Goal: Task Accomplishment & Management: Manage account settings

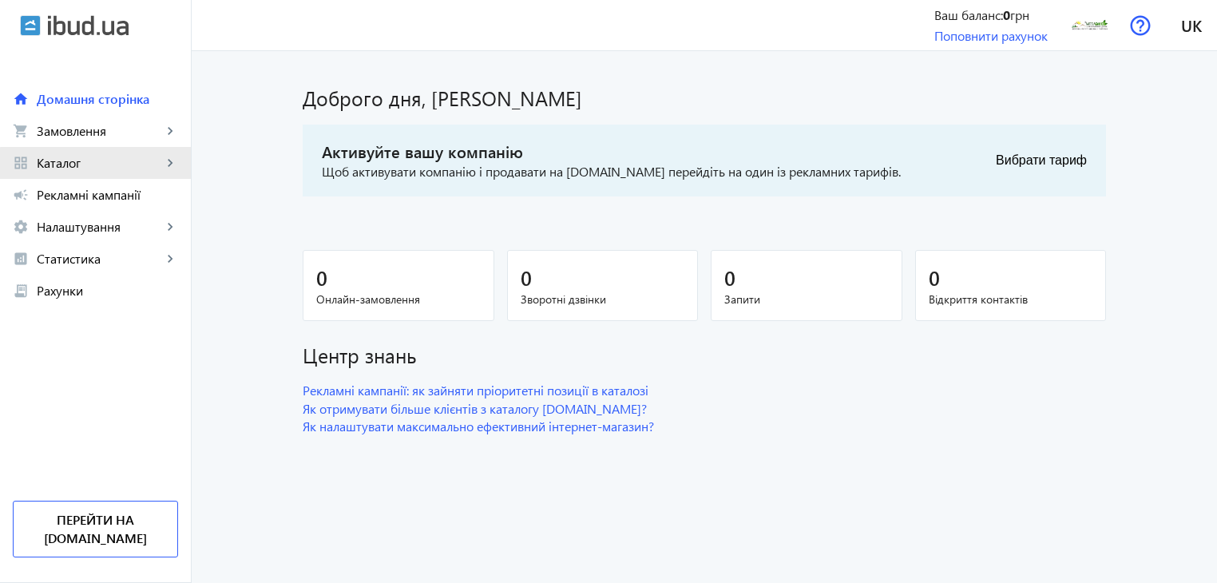
click at [149, 164] on span "Каталог" at bounding box center [99, 163] width 125 height 16
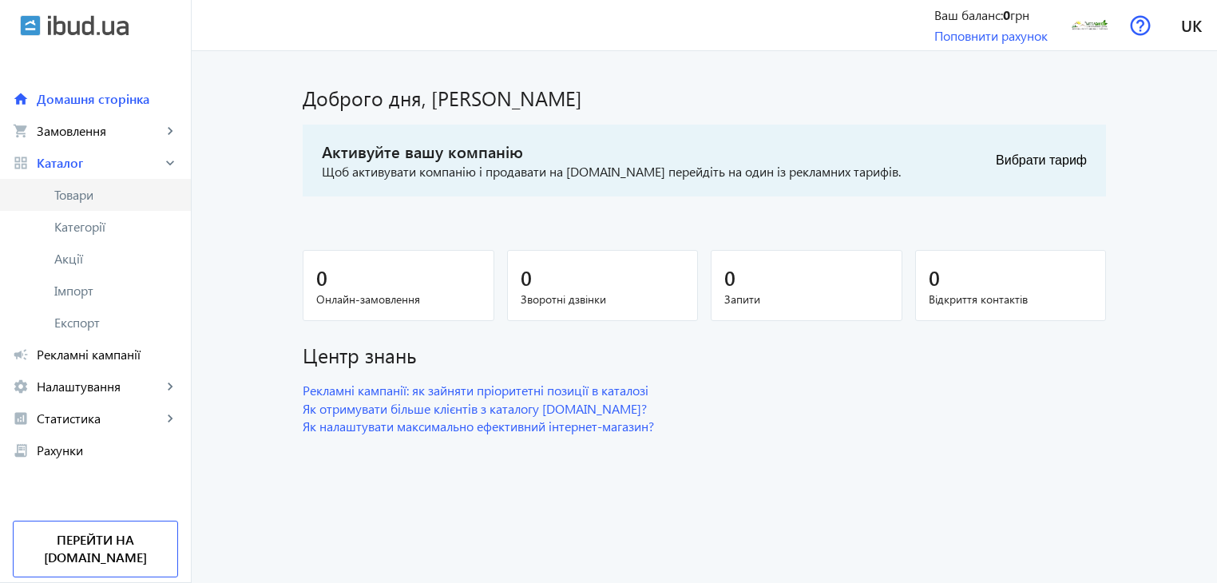
click at [101, 192] on span "Товари" at bounding box center [116, 195] width 124 height 16
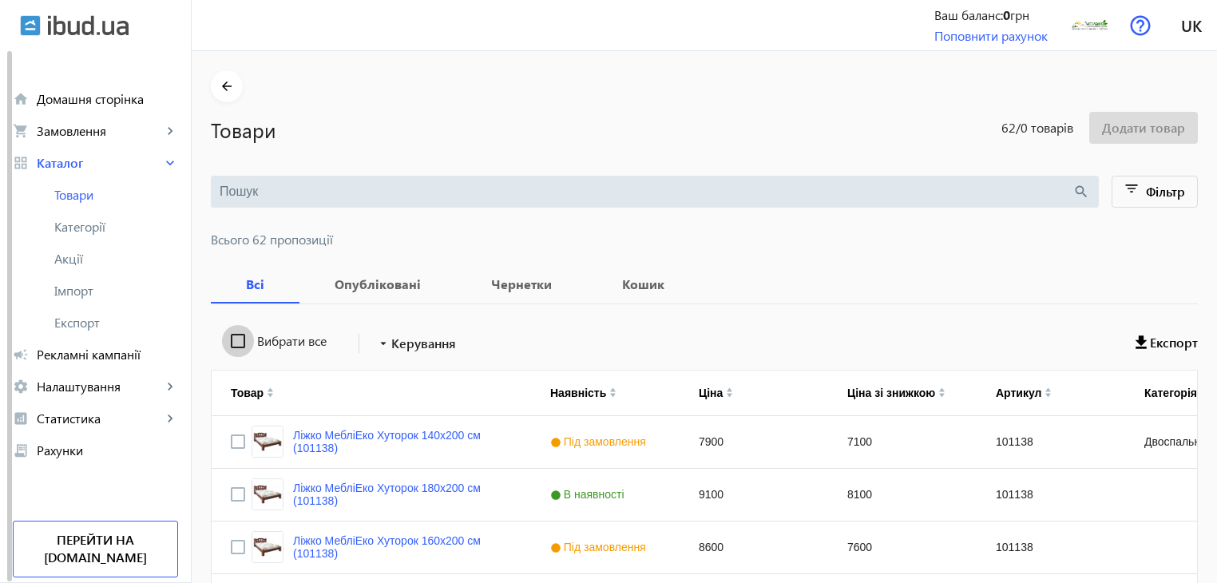
click at [233, 333] on input "Вибрати все" at bounding box center [238, 341] width 32 height 32
checkbox input "true"
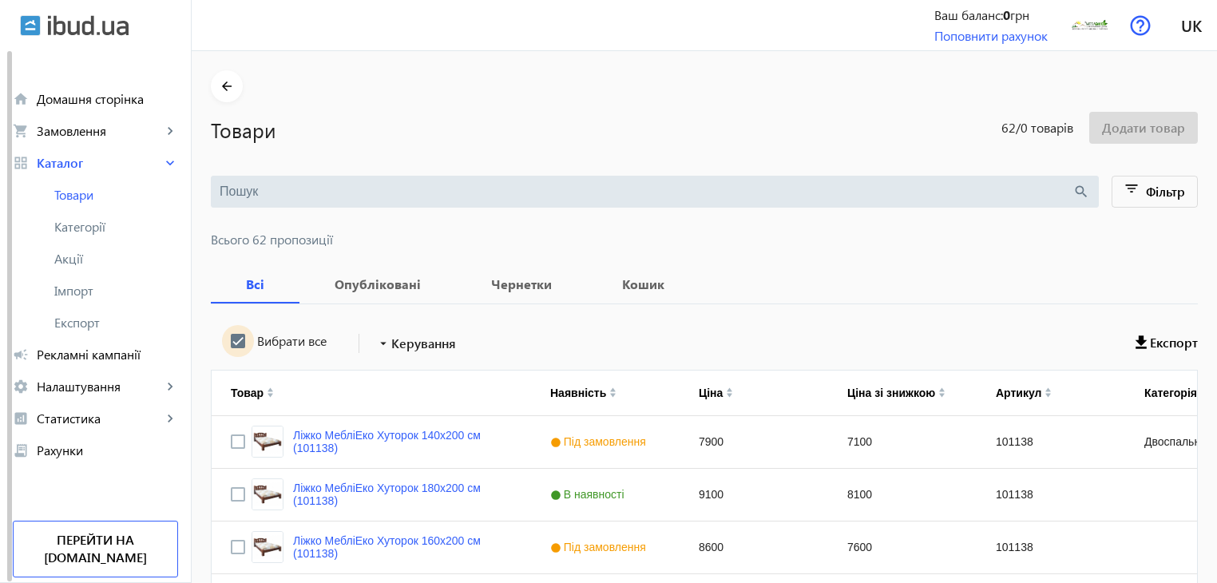
checkbox input "true"
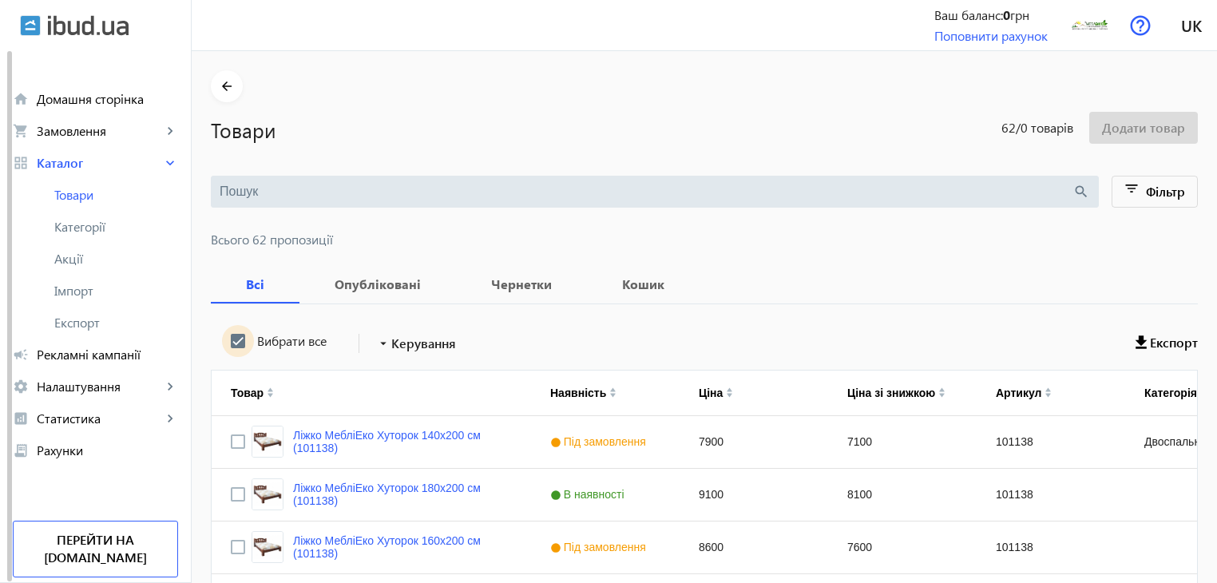
checkbox input "true"
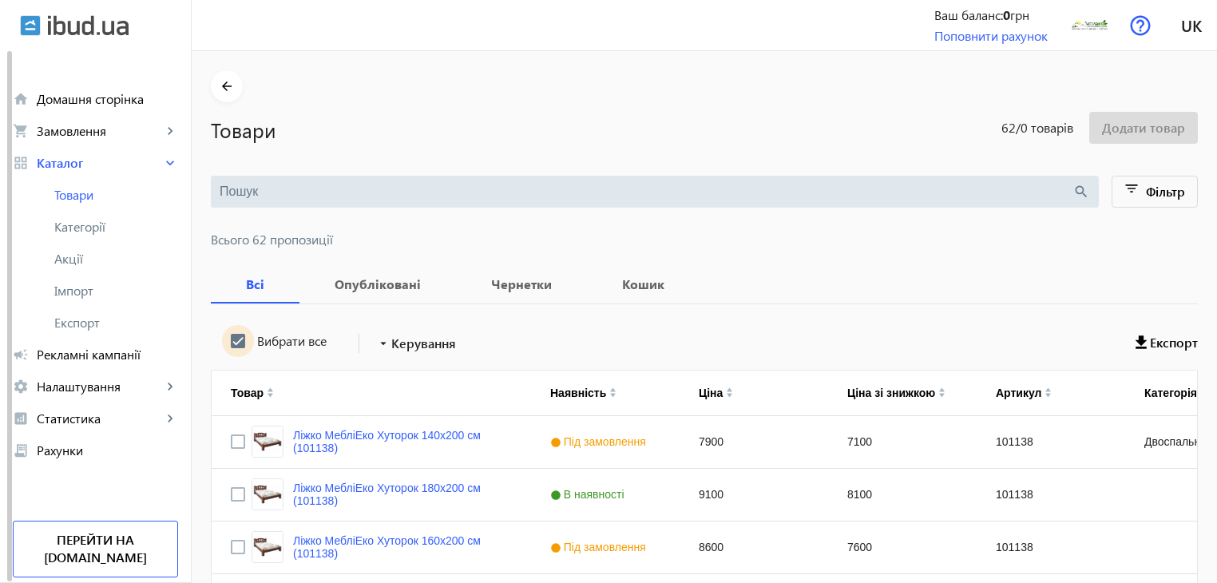
checkbox input "true"
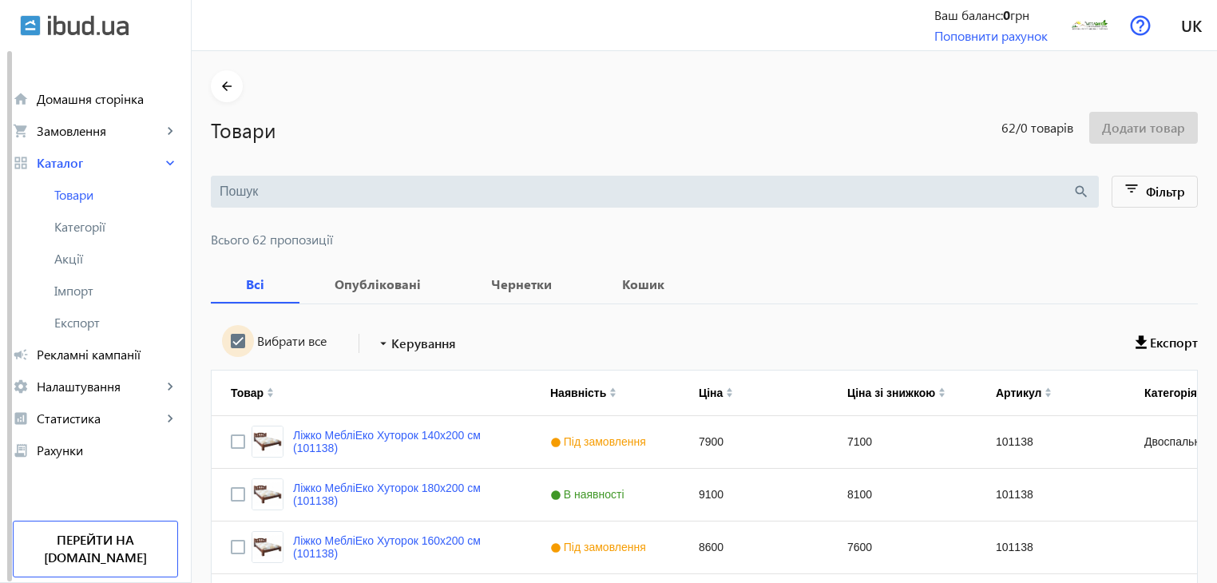
checkbox input "true"
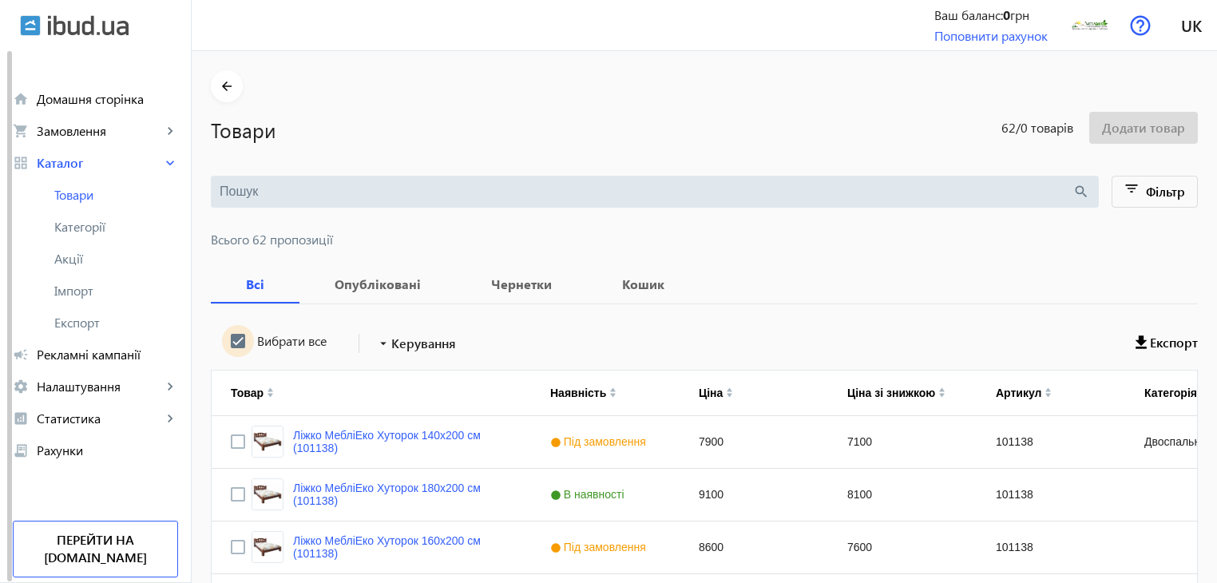
checkbox input "true"
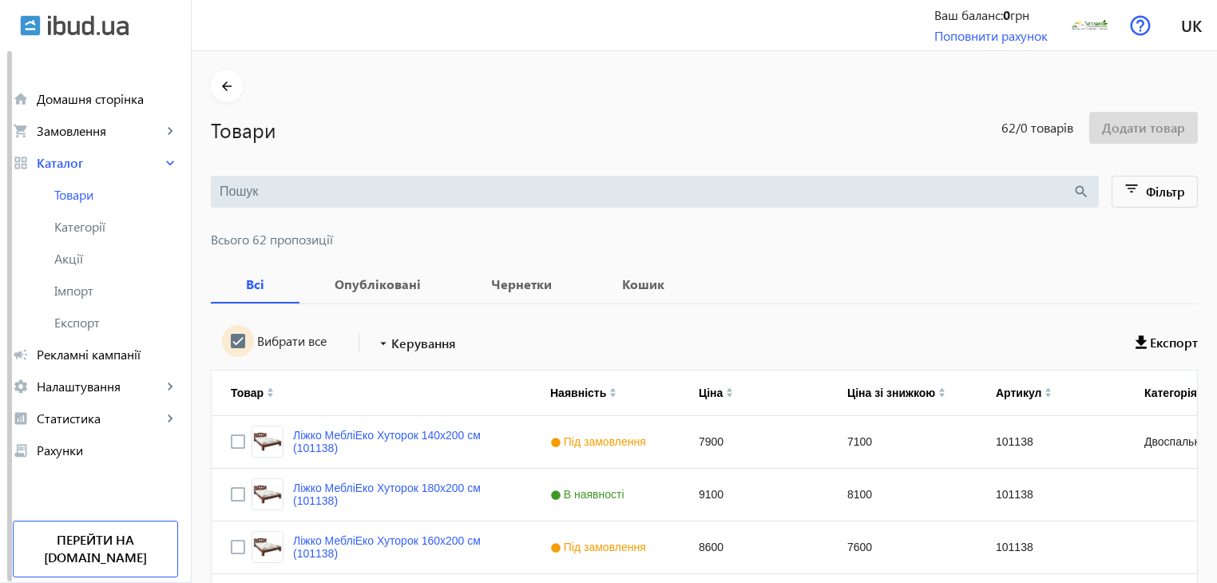
checkbox input "true"
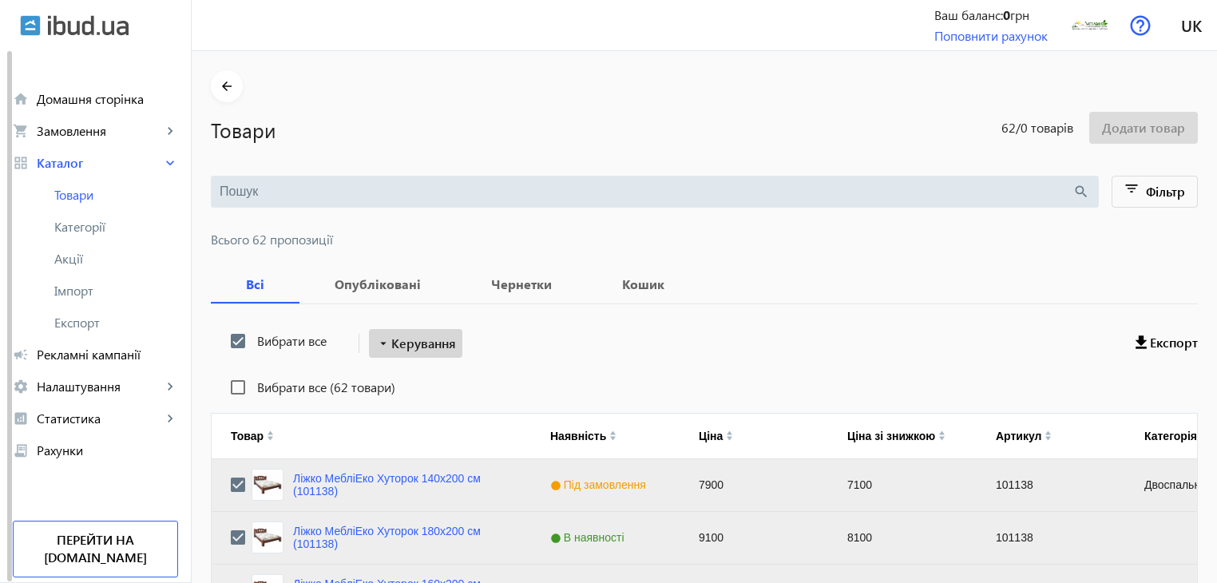
click at [424, 346] on span "Керування" at bounding box center [423, 343] width 65 height 19
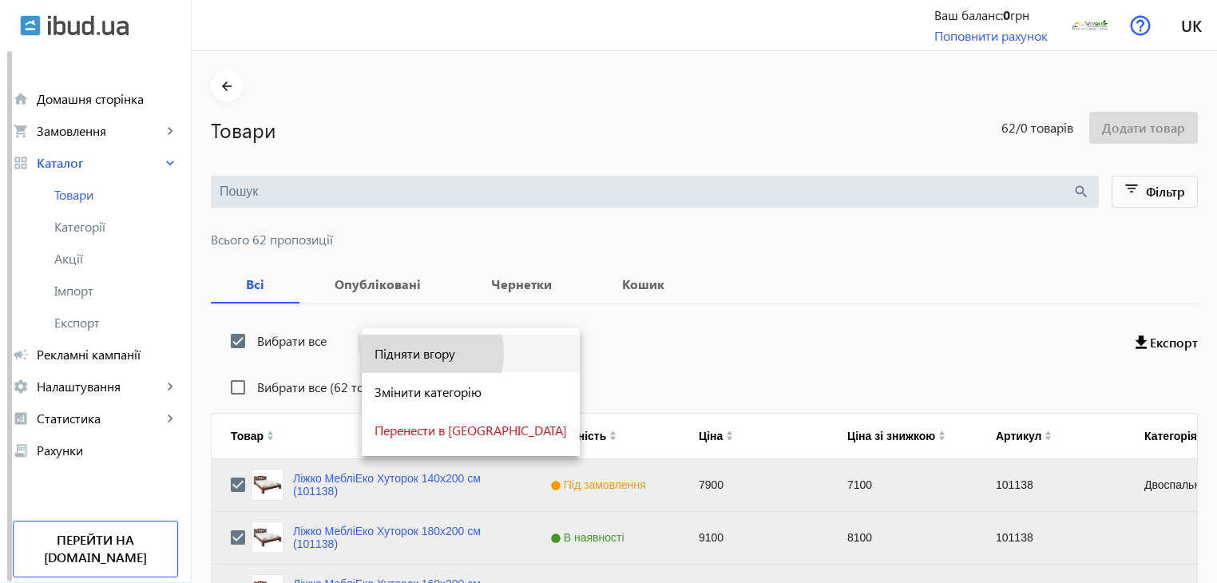
click at [422, 354] on span "Підняти вгору" at bounding box center [470, 353] width 192 height 13
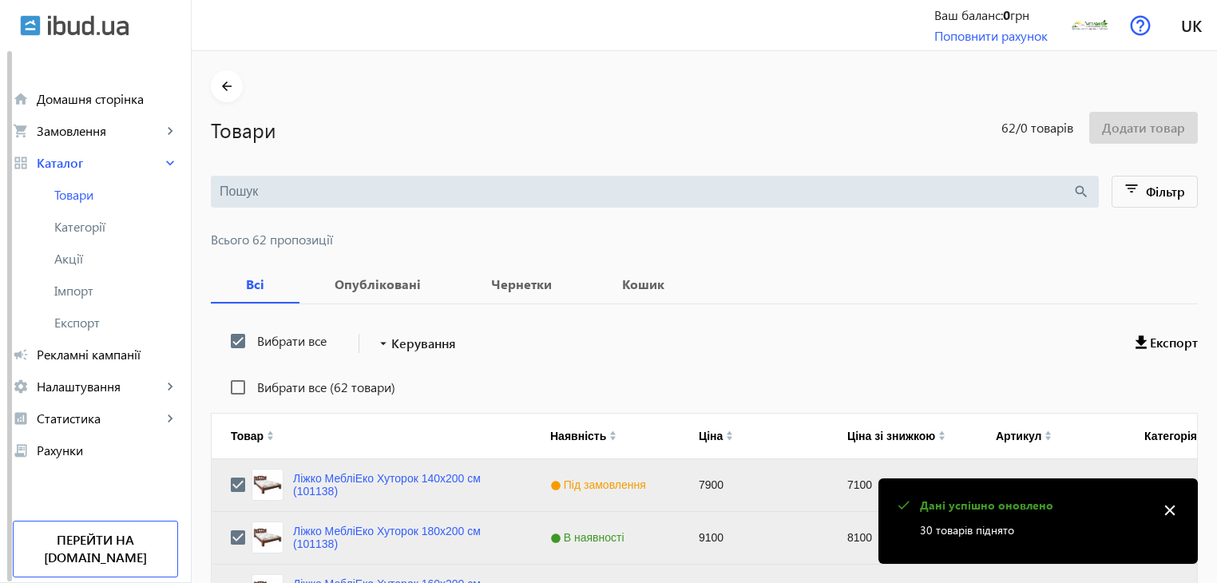
scroll to position [1609, 0]
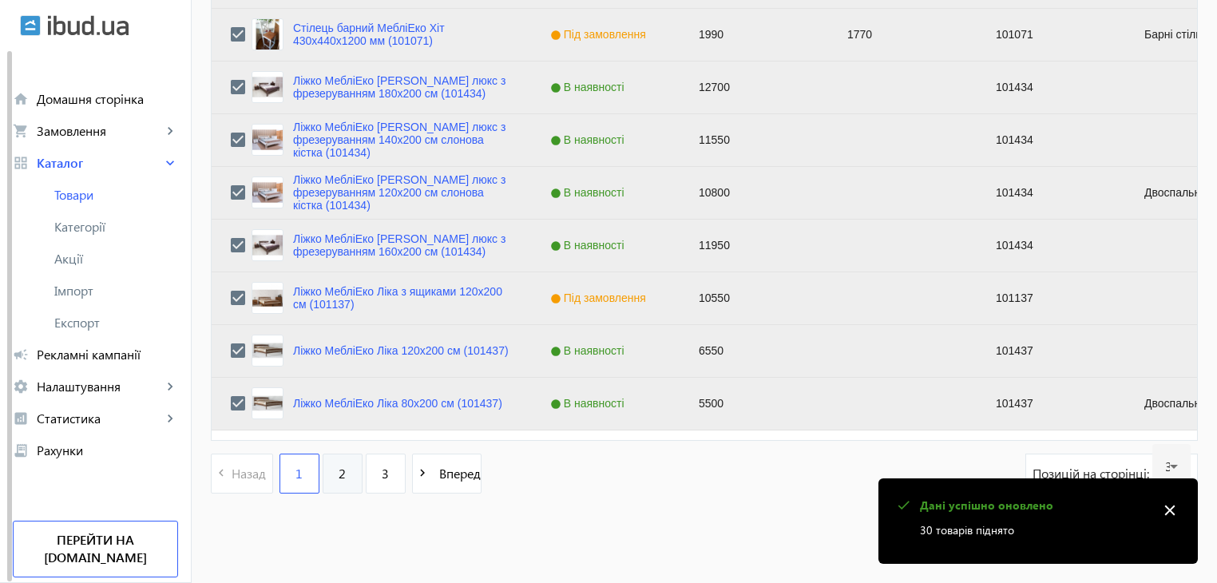
click at [336, 474] on link "2" at bounding box center [343, 473] width 40 height 40
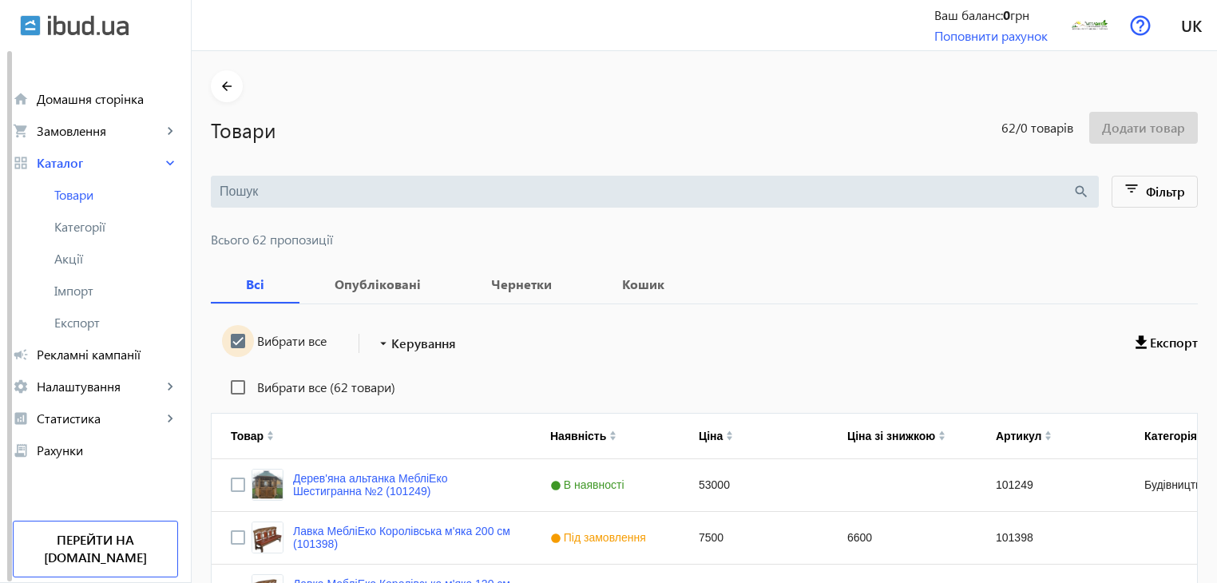
click at [228, 338] on input "Вибрати все" at bounding box center [238, 341] width 32 height 32
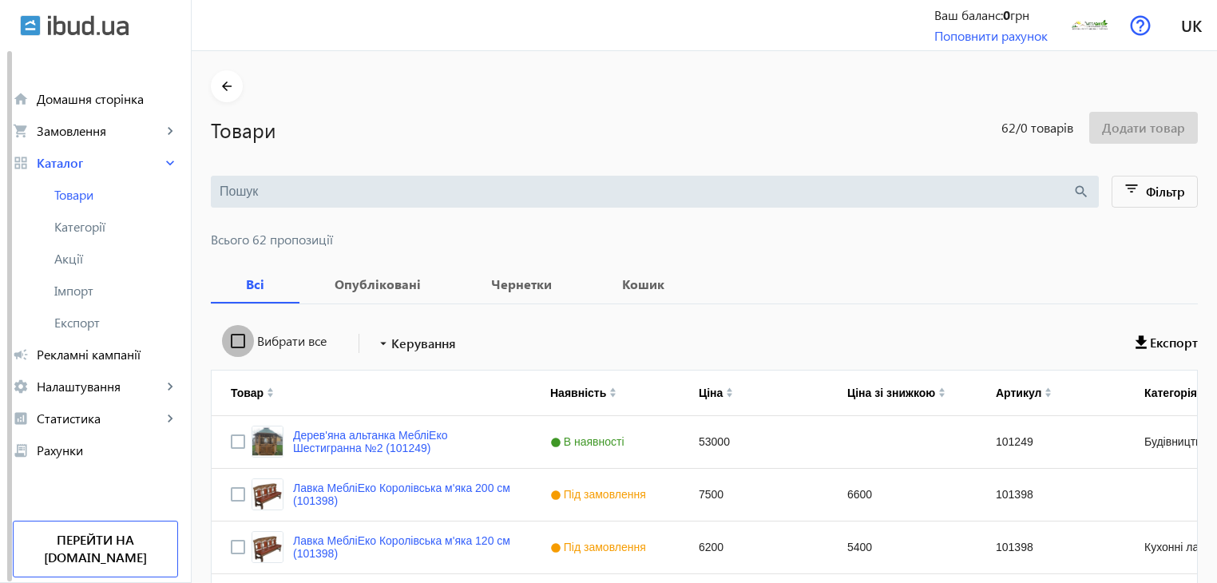
click at [228, 338] on input "Вибрати все" at bounding box center [238, 341] width 32 height 32
checkbox input "true"
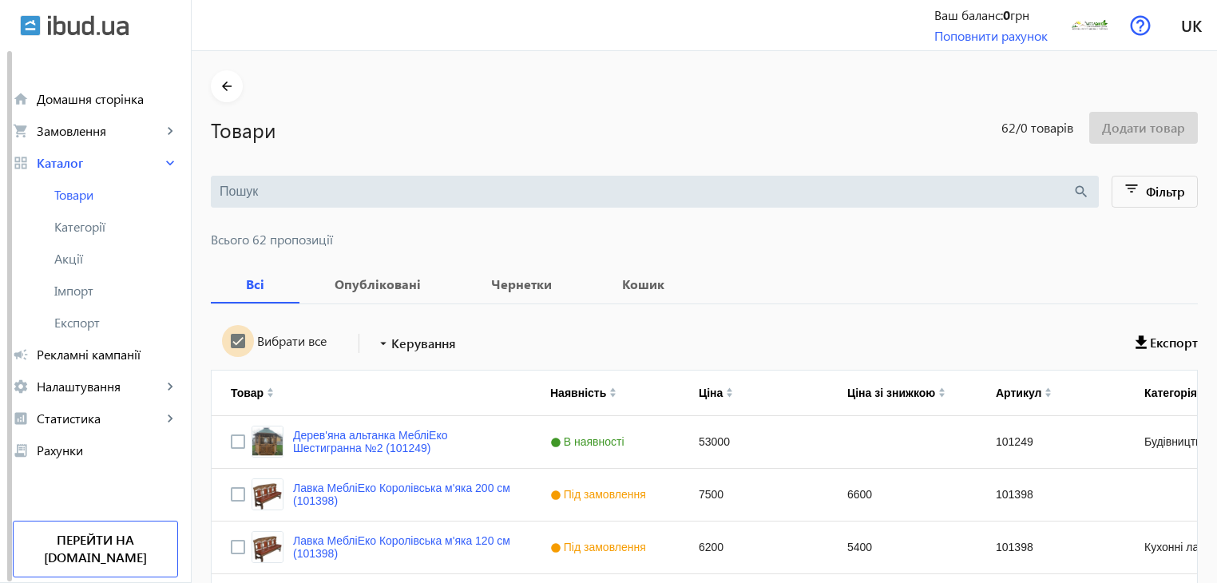
checkbox input "true"
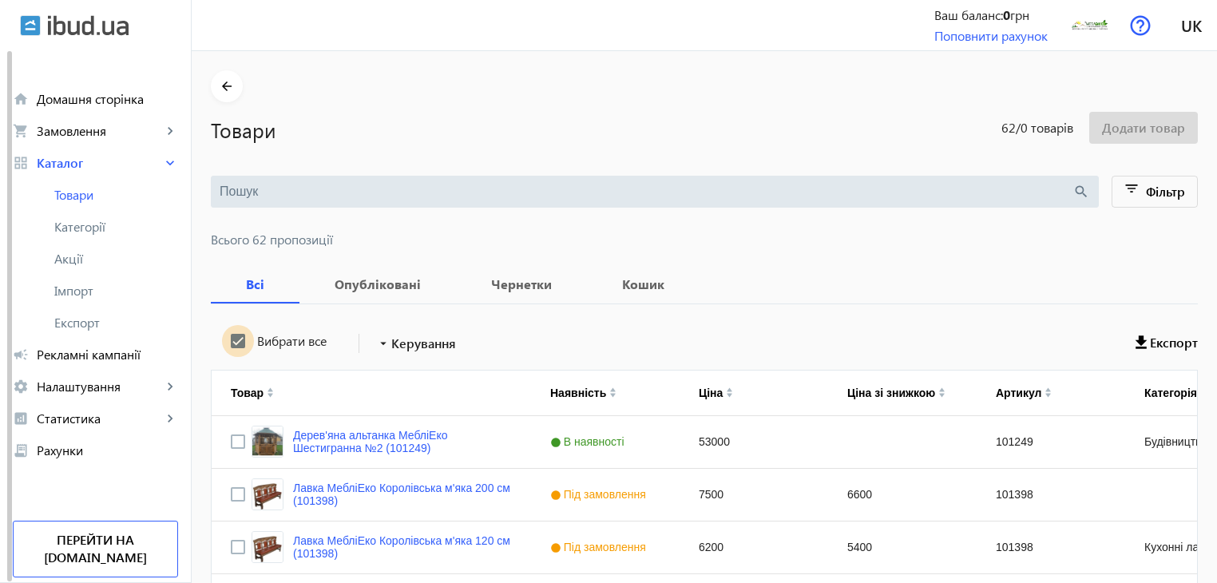
checkbox input "true"
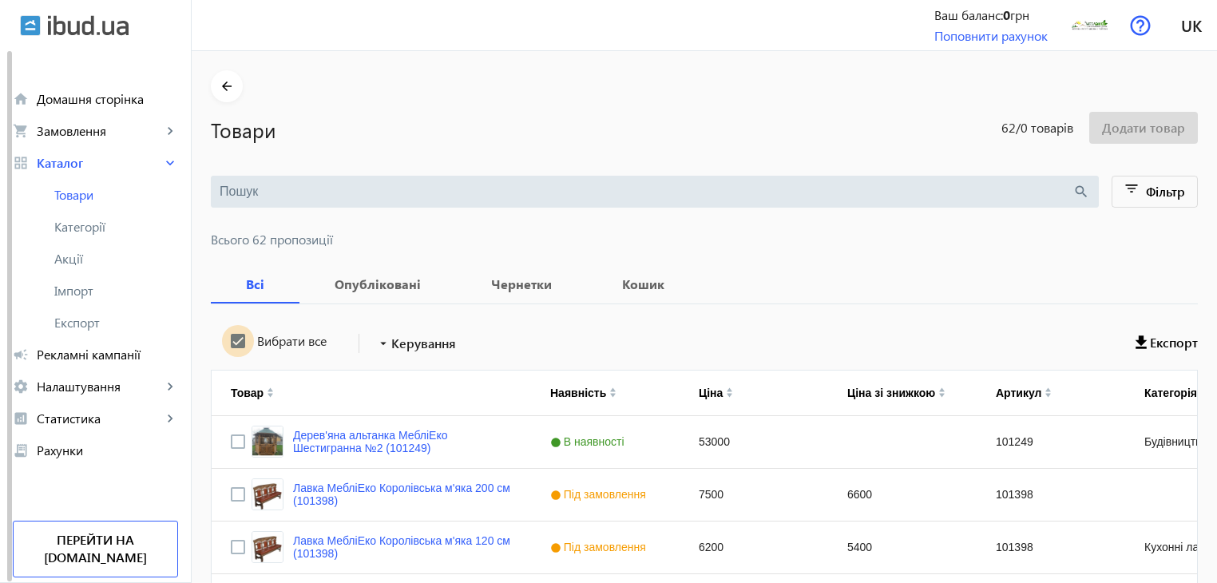
checkbox input "true"
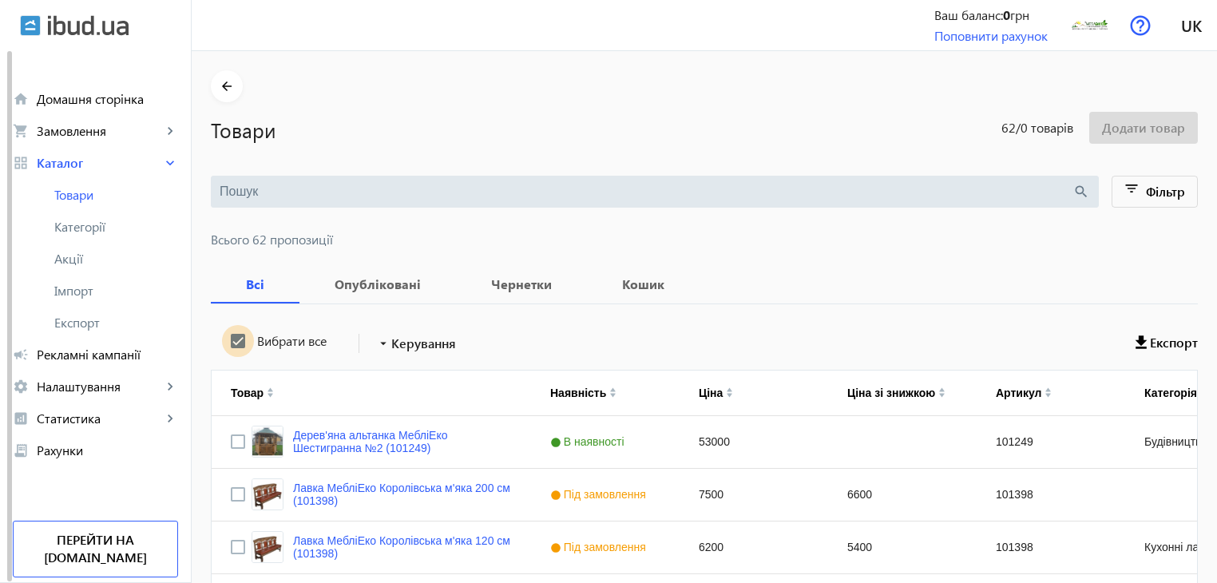
checkbox input "true"
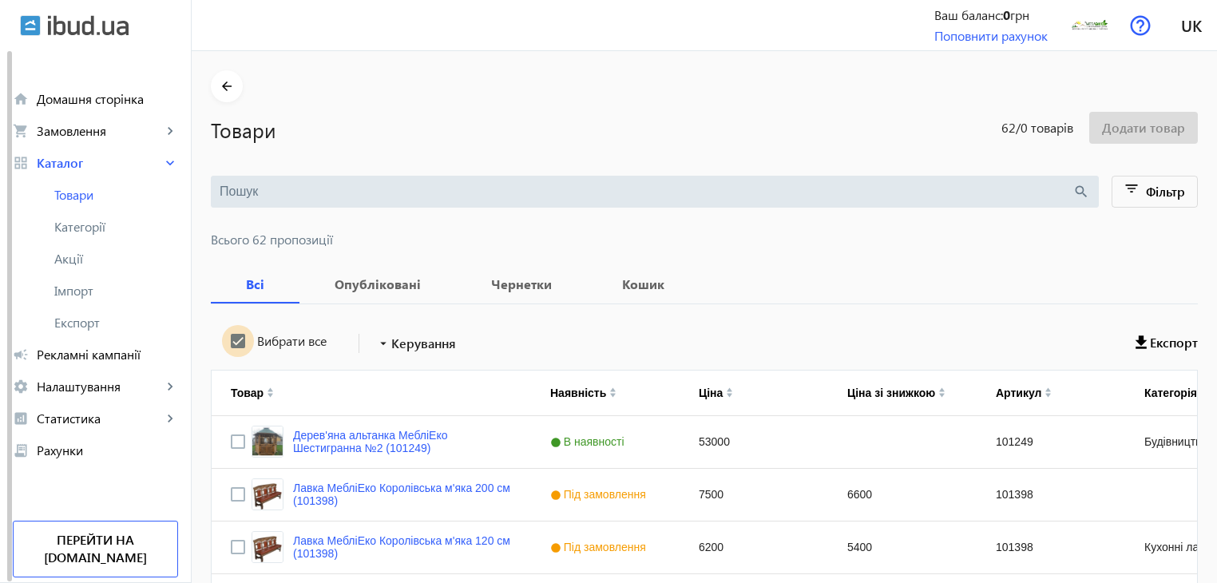
checkbox input "true"
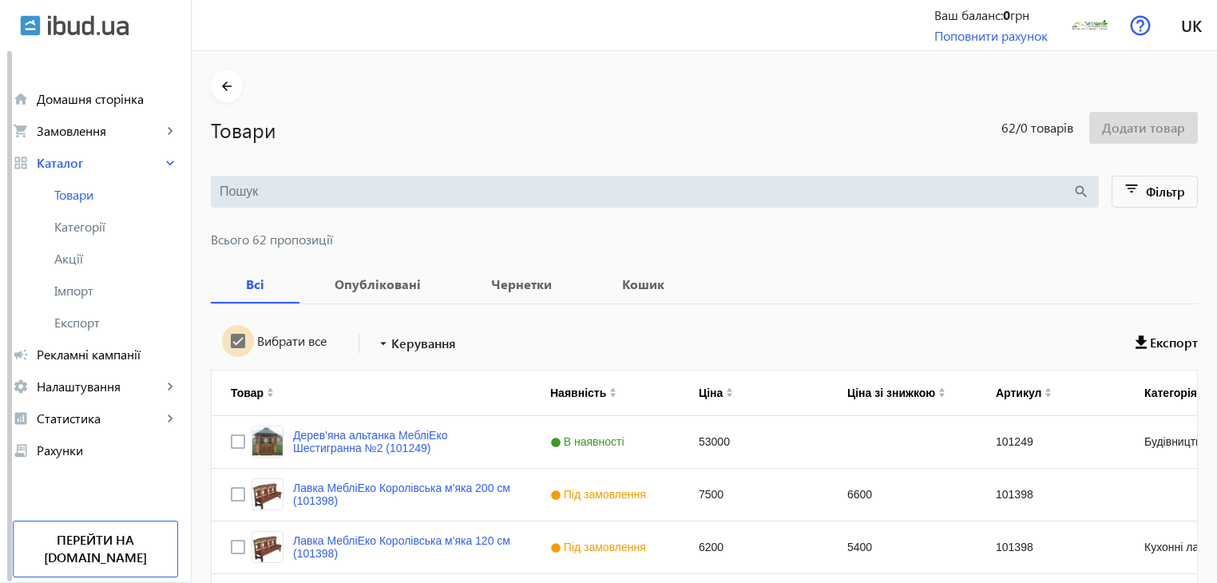
checkbox input "true"
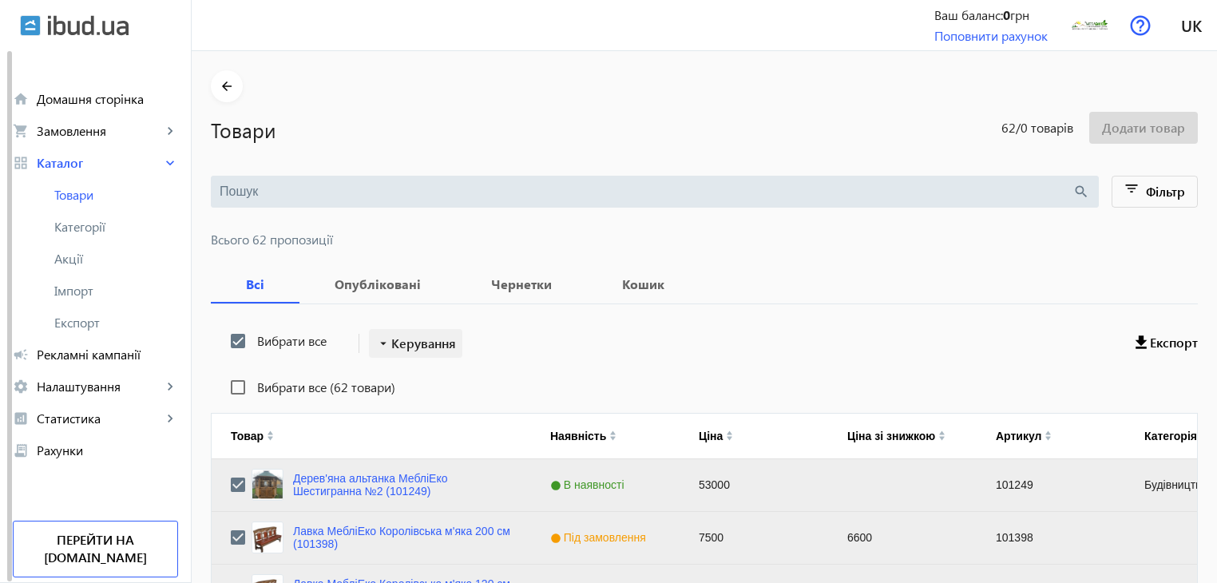
click at [406, 347] on span "Керування" at bounding box center [423, 343] width 65 height 19
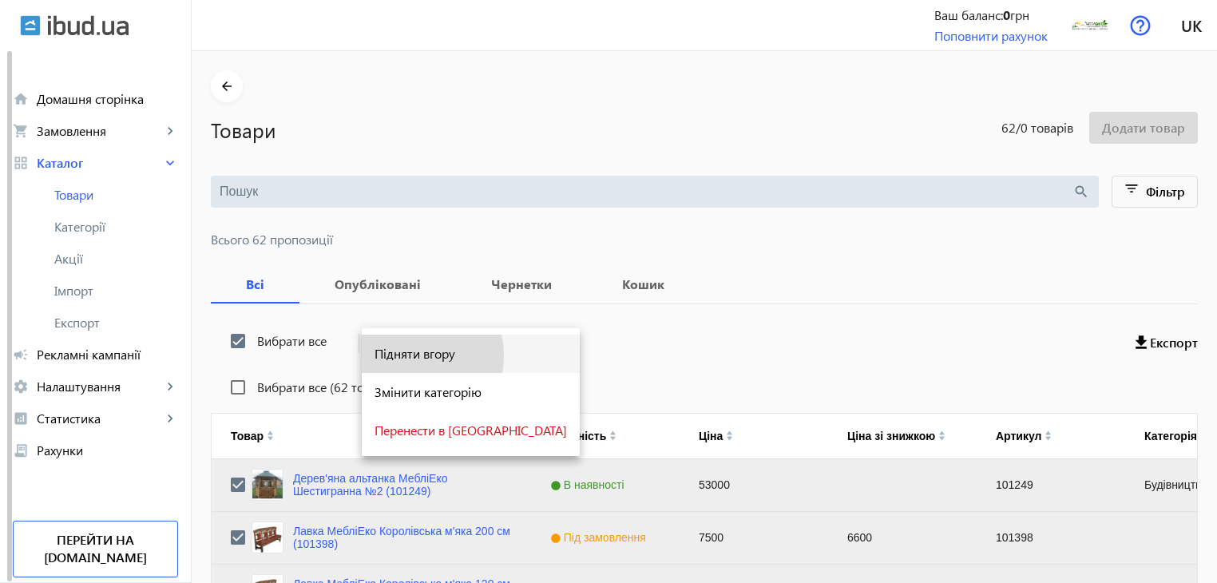
click at [409, 356] on span "Підняти вгору" at bounding box center [470, 353] width 192 height 13
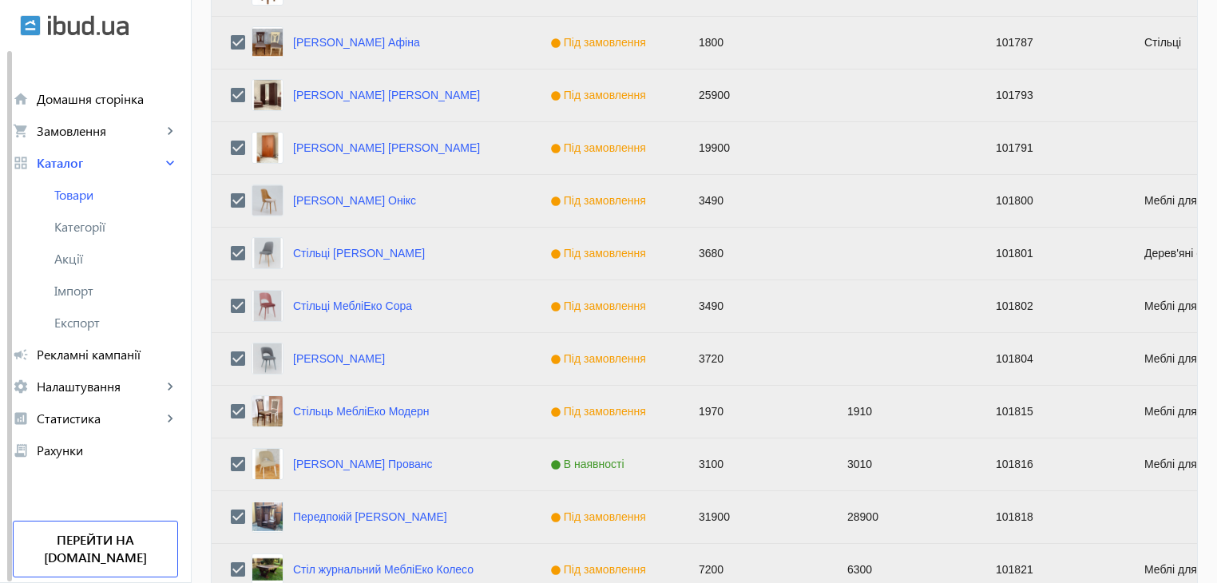
scroll to position [1609, 0]
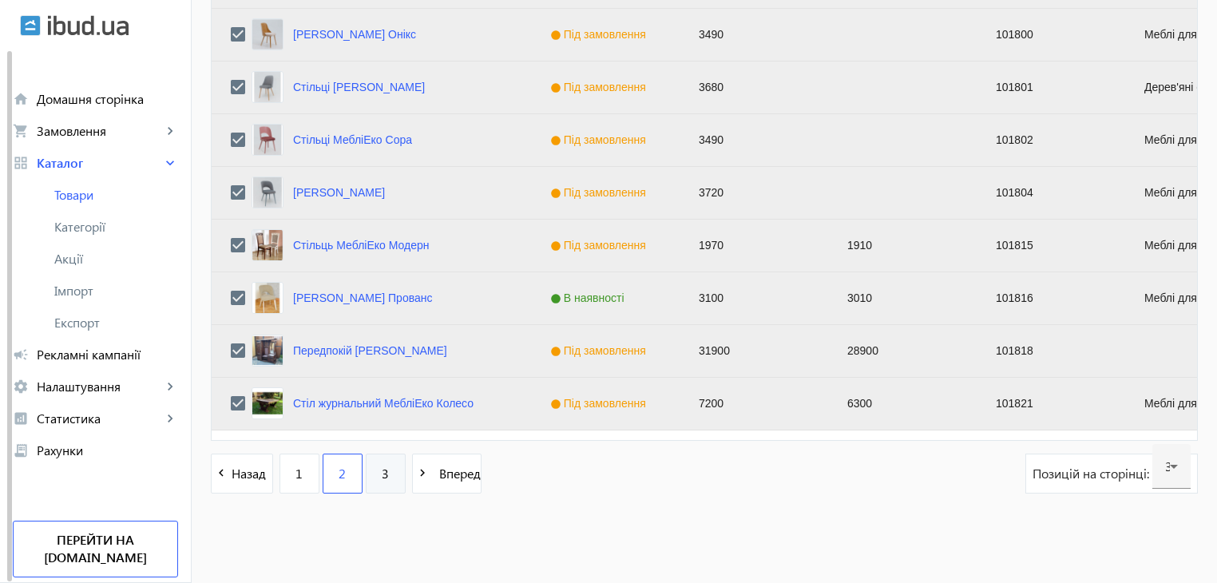
click at [393, 474] on link "3" at bounding box center [386, 473] width 40 height 40
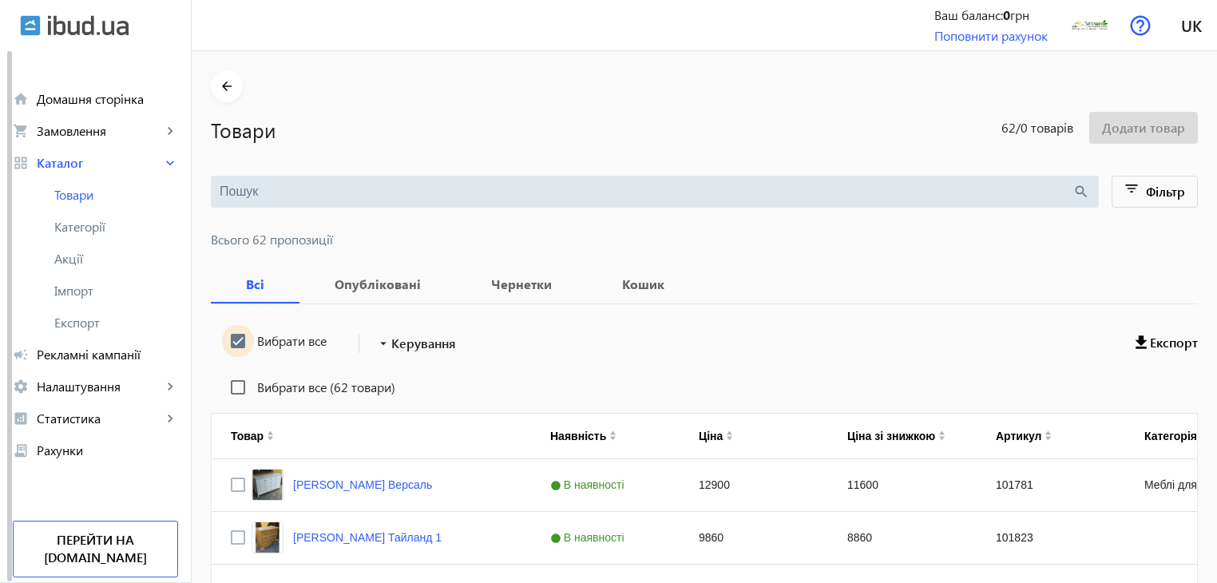
click at [232, 336] on input "Вибрати все" at bounding box center [238, 341] width 32 height 32
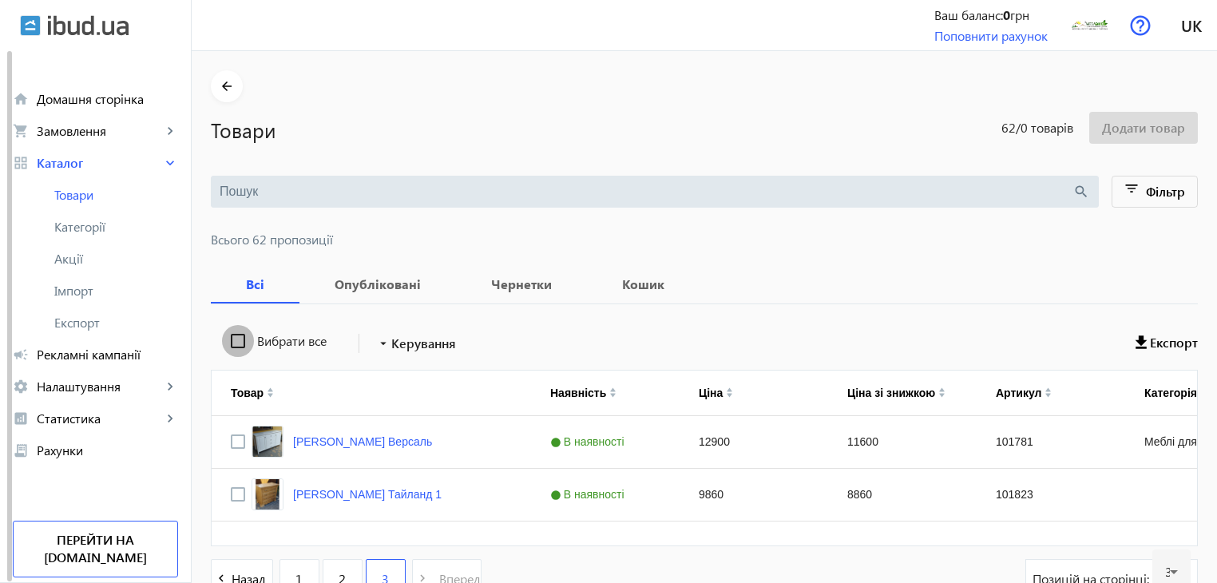
click at [232, 336] on input "Вибрати все" at bounding box center [238, 341] width 32 height 32
checkbox input "true"
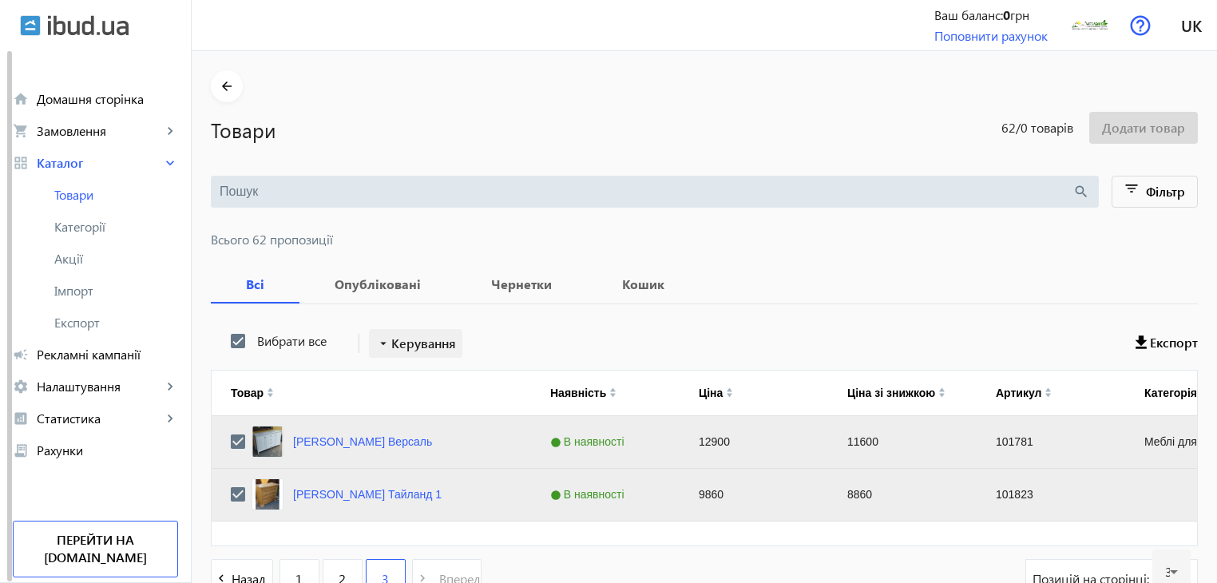
click at [404, 341] on span "Керування" at bounding box center [423, 343] width 65 height 19
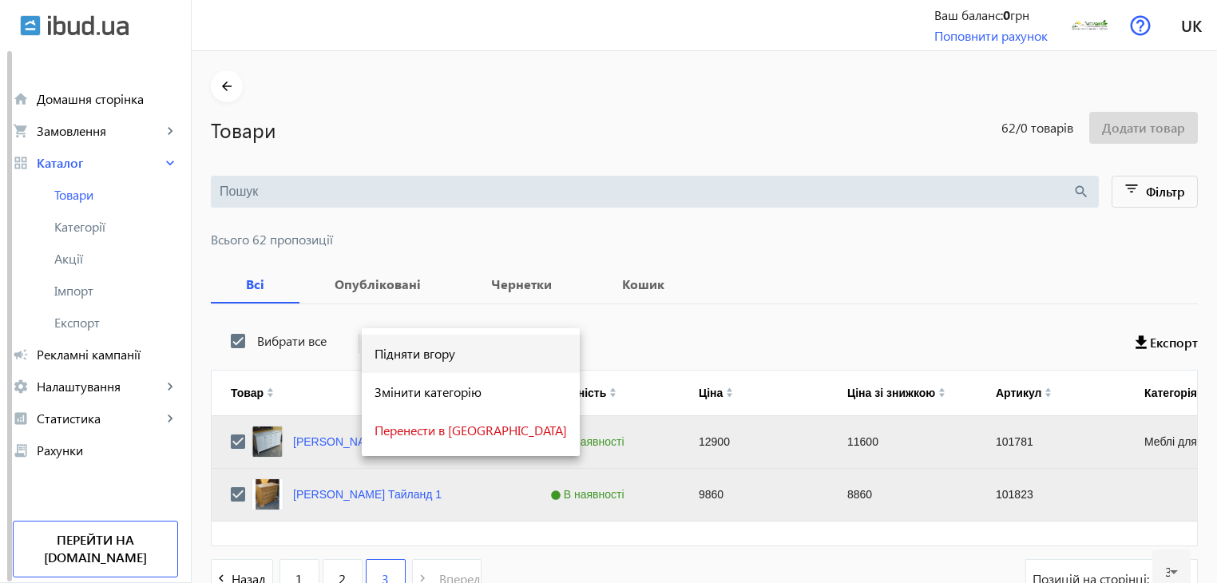
click at [412, 359] on span "Підняти вгору" at bounding box center [470, 353] width 192 height 13
